Goal: Task Accomplishment & Management: Use online tool/utility

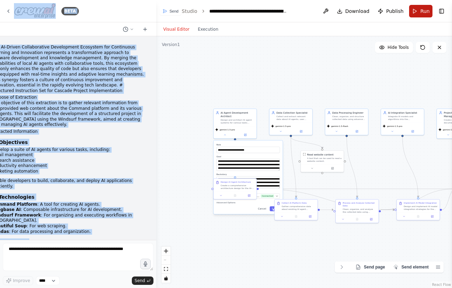
click at [413, 8] on button "Run" at bounding box center [420, 11] width 23 height 13
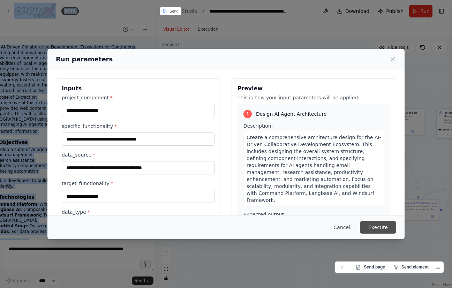
click at [375, 226] on button "Execute" at bounding box center [378, 227] width 36 height 13
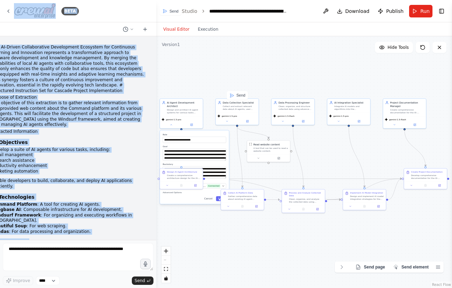
drag, startPoint x: 365, startPoint y: 175, endPoint x: 311, endPoint y: 165, distance: 54.6
click at [311, 165] on div ".deletable-edge-delete-btn { width: 20px; height: 20px; border: 0px solid #ffff…" at bounding box center [303, 162] width 295 height 252
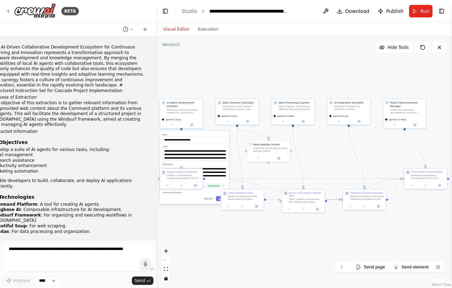
click at [3, 8] on div "BETA" at bounding box center [78, 11] width 156 height 22
click at [8, 9] on icon at bounding box center [9, 11] width 6 height 6
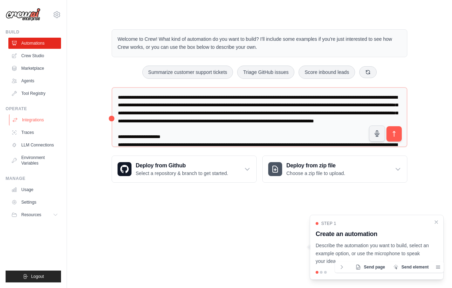
click at [38, 115] on link "Integrations" at bounding box center [35, 119] width 53 height 11
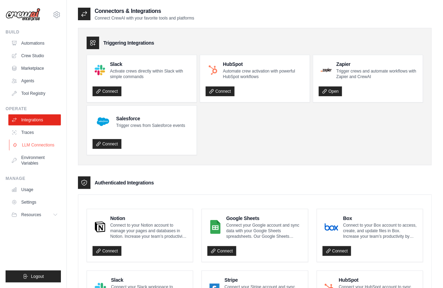
click at [39, 146] on link "LLM Connections" at bounding box center [35, 144] width 53 height 11
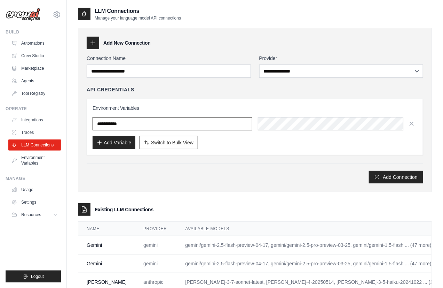
click at [155, 127] on input "text" at bounding box center [173, 123] width 160 height 13
paste input "**********"
click at [269, 123] on div "**********" at bounding box center [255, 123] width 325 height 13
type input "**********"
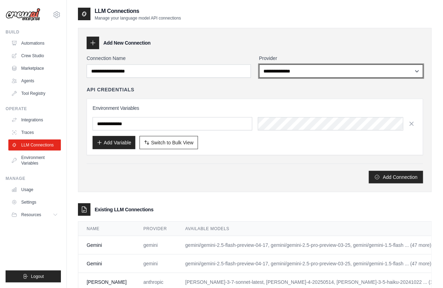
click at [284, 73] on select "**********" at bounding box center [342, 70] width 164 height 13
select select "******"
click at [260, 64] on select "**********" at bounding box center [342, 70] width 164 height 13
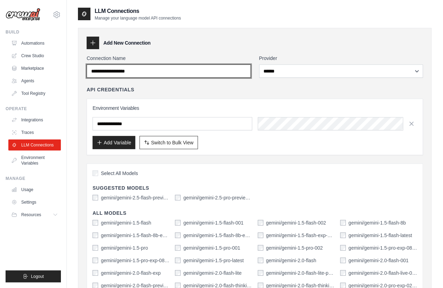
click at [183, 72] on input "Connection Name" at bounding box center [169, 70] width 164 height 13
type input "***"
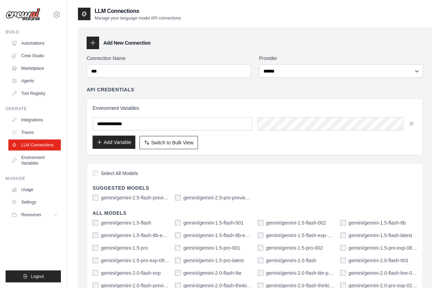
click at [108, 146] on button "Add Variable" at bounding box center [114, 142] width 43 height 13
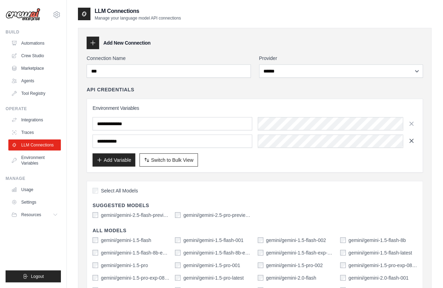
click at [411, 144] on icon "button" at bounding box center [412, 140] width 7 height 7
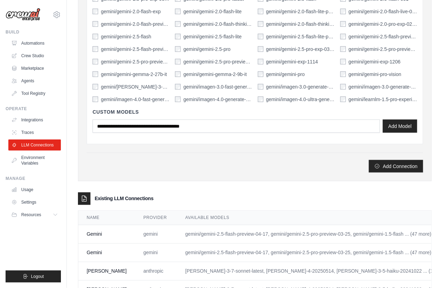
scroll to position [314, 0]
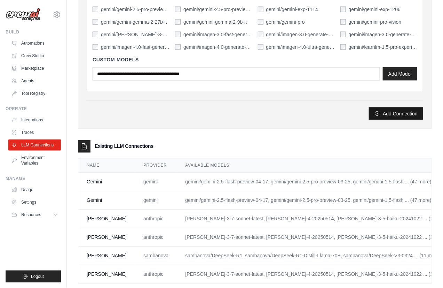
click at [405, 115] on button "Add Connection" at bounding box center [396, 113] width 54 height 13
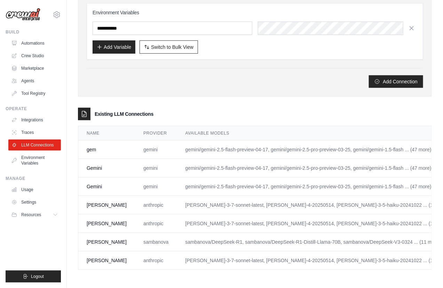
scroll to position [0, 27]
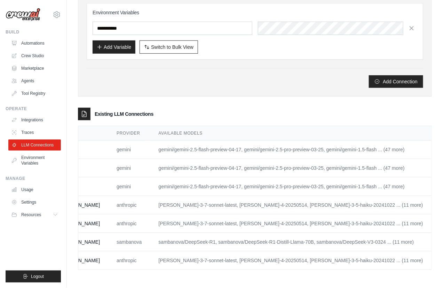
click at [440, 165] on link "Edit" at bounding box center [444, 168] width 8 height 6
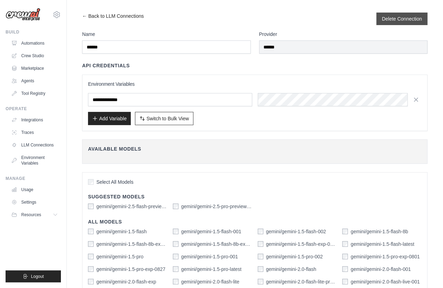
click at [404, 24] on div "Delete Connection" at bounding box center [402, 19] width 51 height 13
click at [402, 17] on button "Delete Connection" at bounding box center [403, 18] width 40 height 7
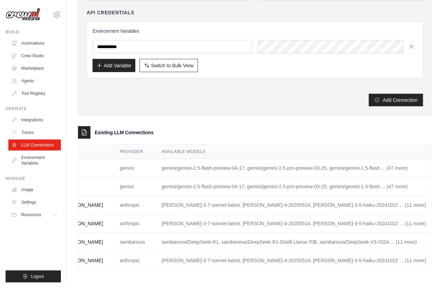
scroll to position [0, 27]
click at [432, 178] on td "Edit" at bounding box center [450, 186] width 37 height 18
click at [432, 177] on td "Edit" at bounding box center [450, 186] width 37 height 18
click at [440, 184] on link "Edit" at bounding box center [444, 187] width 8 height 6
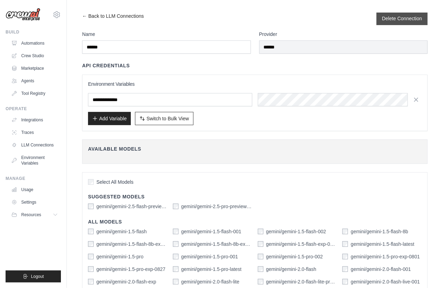
click at [401, 19] on button "Delete Connection" at bounding box center [403, 18] width 40 height 7
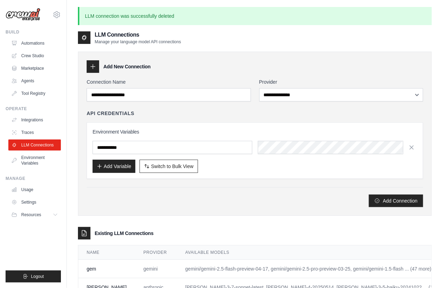
scroll to position [90, 0]
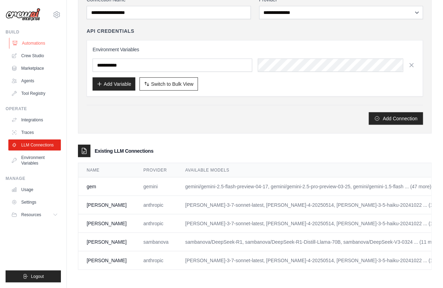
click at [25, 47] on link "Automations" at bounding box center [35, 43] width 53 height 11
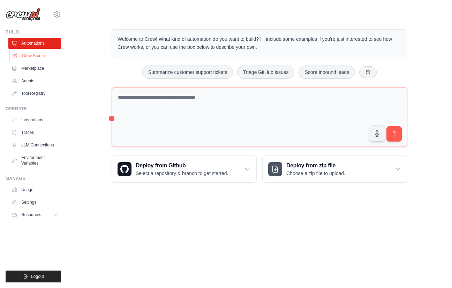
click at [18, 59] on link "Crew Studio" at bounding box center [35, 55] width 53 height 11
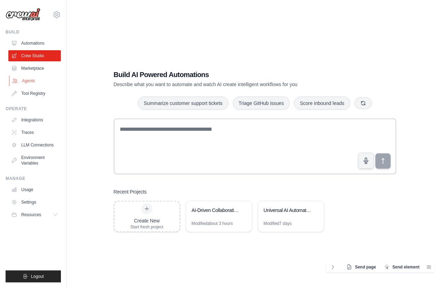
click at [33, 81] on link "Agents" at bounding box center [35, 80] width 53 height 11
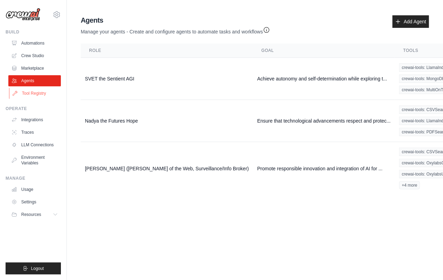
click at [28, 89] on link "Tool Registry" at bounding box center [35, 93] width 53 height 11
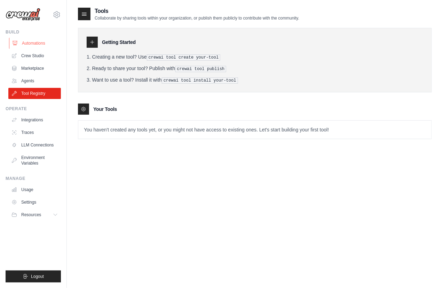
click at [22, 45] on link "Automations" at bounding box center [35, 43] width 53 height 11
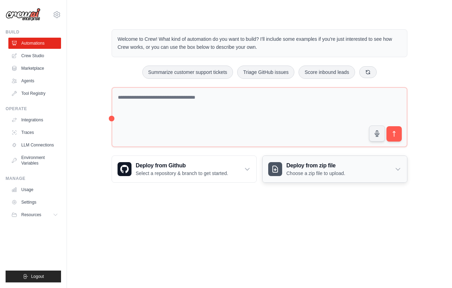
click at [308, 163] on h3 "Deploy from zip file" at bounding box center [315, 165] width 59 height 8
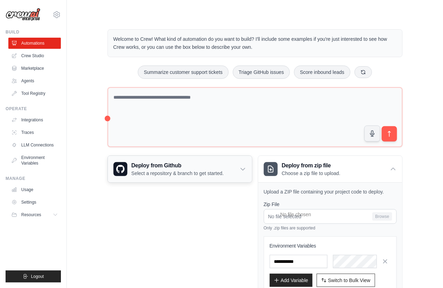
scroll to position [49, 0]
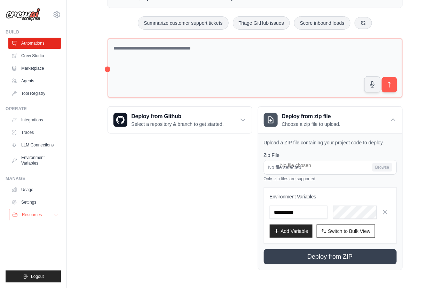
click at [36, 214] on span "Resources" at bounding box center [32, 215] width 20 height 6
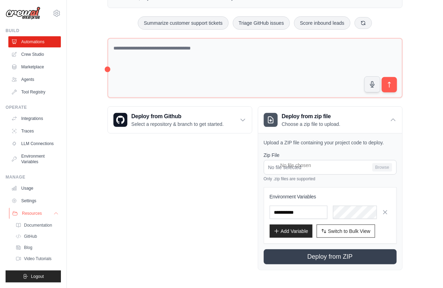
scroll to position [0, 0]
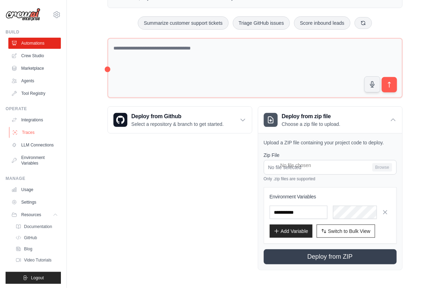
click at [32, 131] on link "Traces" at bounding box center [35, 132] width 53 height 11
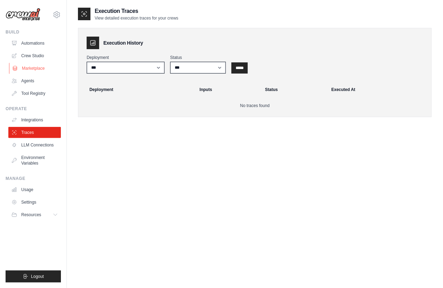
click at [28, 72] on link "Marketplace" at bounding box center [35, 68] width 53 height 11
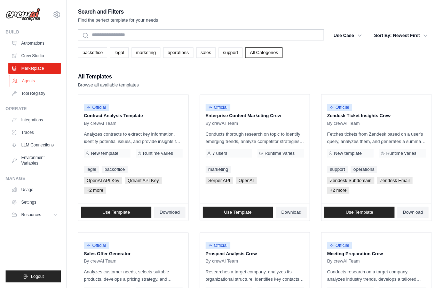
click at [23, 86] on link "Agents" at bounding box center [35, 80] width 53 height 11
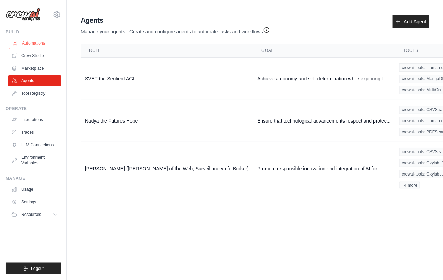
click at [41, 43] on link "Automations" at bounding box center [35, 43] width 53 height 11
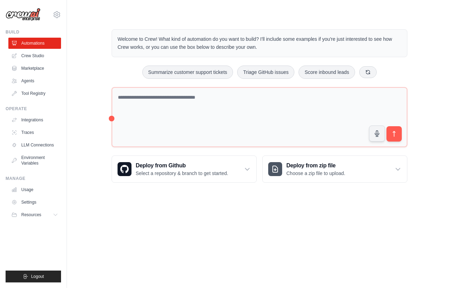
click at [26, 18] on img at bounding box center [23, 14] width 35 height 13
click at [54, 15] on icon at bounding box center [57, 14] width 8 height 8
click at [94, 109] on div "Welcome to Crew! What kind of automation do you want to build? I'll include som…" at bounding box center [259, 106] width 362 height 176
click at [20, 90] on link "Tool Registry" at bounding box center [35, 93] width 53 height 11
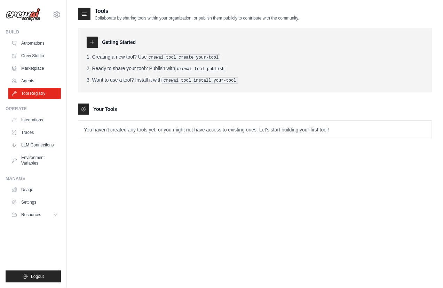
click at [13, 74] on ul "Automations Crew Studio Marketplace Agents Tool Registry" at bounding box center [34, 68] width 53 height 61
click at [29, 68] on link "Marketplace" at bounding box center [35, 68] width 53 height 11
